Goal: Navigation & Orientation: Find specific page/section

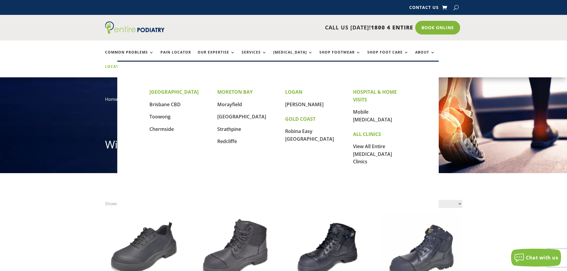
click at [135, 65] on link "Locations" at bounding box center [120, 71] width 30 height 13
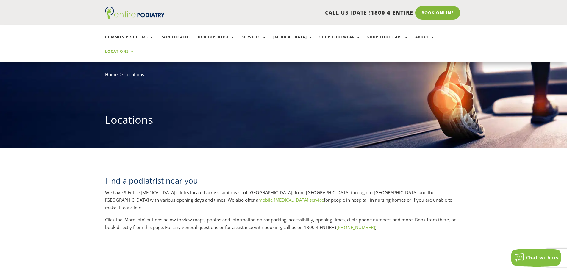
scroll to position [24, 0]
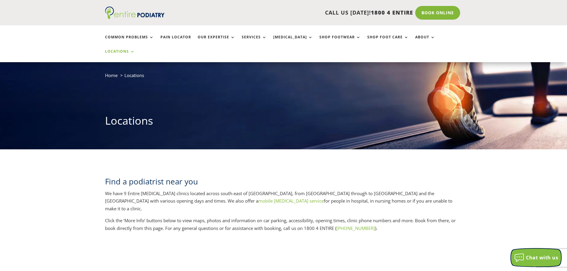
click at [540, 258] on span "Chat with us" at bounding box center [542, 258] width 32 height 7
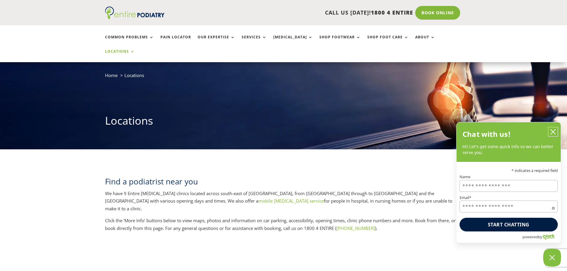
click at [556, 131] on button "close chatbox" at bounding box center [553, 131] width 10 height 9
